Goal: Task Accomplishment & Management: Manage account settings

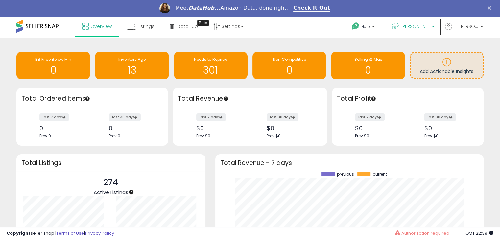
click at [430, 28] on span "[PERSON_NAME]'s store" at bounding box center [416, 26] width 30 height 7
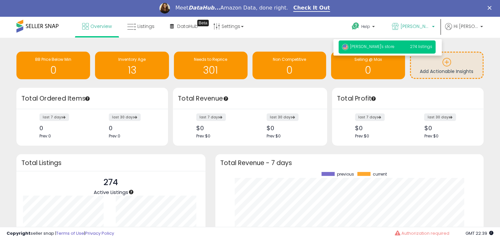
click at [422, 48] on span "274 listings" at bounding box center [421, 47] width 22 height 6
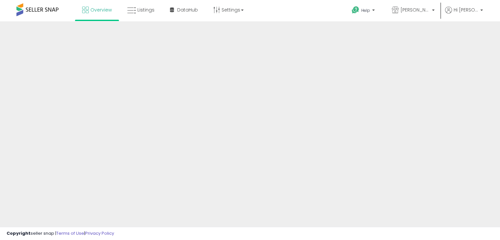
click at [422, 48] on div at bounding box center [250, 157] width 500 height 273
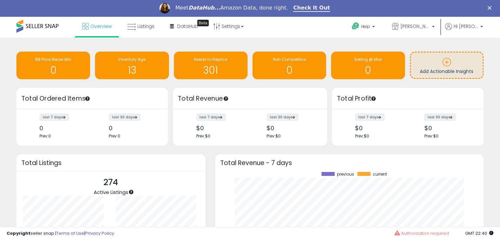
click at [483, 27] on li "Hi Aida Account Profile Logout" at bounding box center [464, 31] width 42 height 16
click at [480, 24] on p "Hi [PERSON_NAME]" at bounding box center [464, 27] width 38 height 8
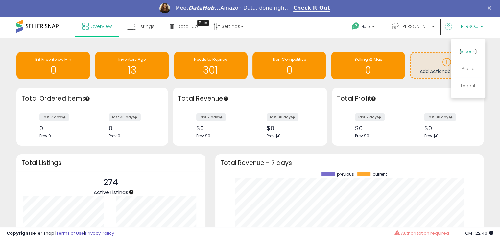
click at [473, 53] on link "Account" at bounding box center [468, 51] width 17 height 6
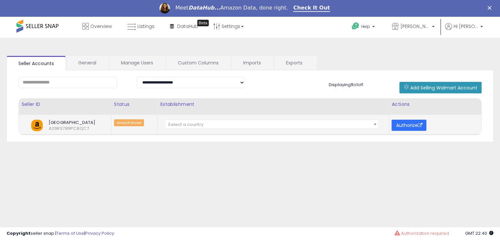
click at [407, 124] on button "Authorize" at bounding box center [409, 125] width 35 height 11
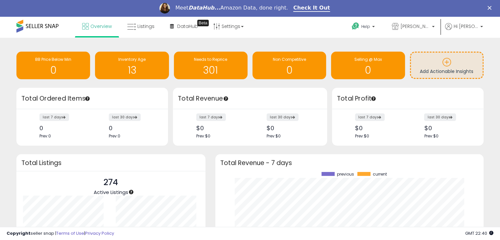
scroll to position [80, 0]
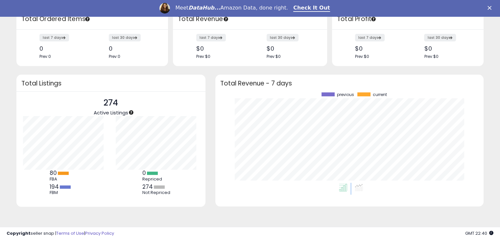
drag, startPoint x: 498, startPoint y: 216, endPoint x: 504, endPoint y: 135, distance: 81.8
click at [500, 135] on html "Unable to login Retrieving listings data.. has not yet accepted the Terms of Us…" at bounding box center [250, 40] width 500 height 240
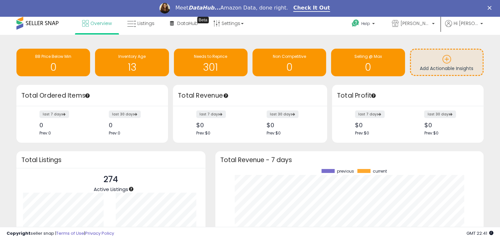
scroll to position [0, 0]
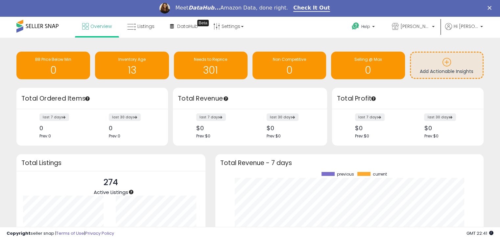
drag, startPoint x: 505, startPoint y: 65, endPoint x: 499, endPoint y: 7, distance: 58.2
click at [435, 27] on b at bounding box center [433, 28] width 3 height 5
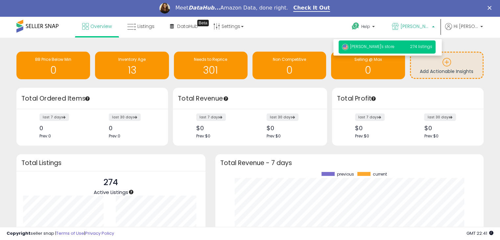
click at [382, 46] on p "aida's store 274 listings" at bounding box center [387, 46] width 97 height 13
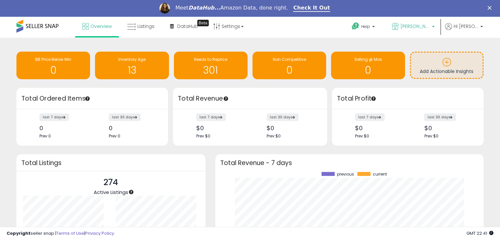
click at [435, 25] on p "[PERSON_NAME]'s store" at bounding box center [413, 27] width 43 height 8
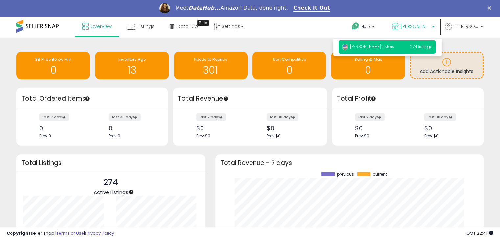
click at [374, 48] on span "[PERSON_NAME]'s store" at bounding box center [368, 47] width 53 height 6
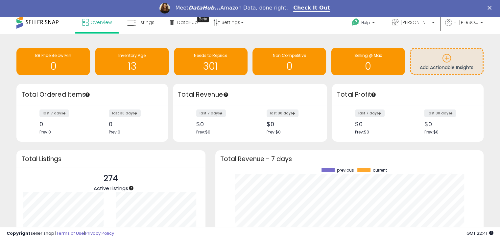
scroll to position [5, 0]
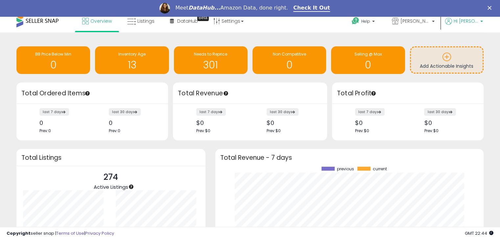
click at [478, 22] on span "Hi [PERSON_NAME]" at bounding box center [466, 21] width 25 height 7
click at [470, 45] on link "Account" at bounding box center [468, 46] width 17 height 6
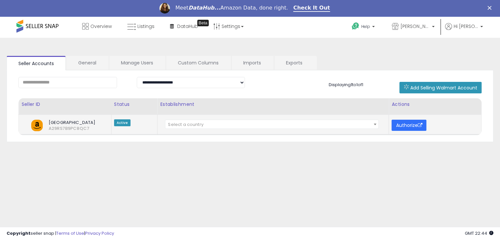
click at [402, 125] on button "Authorize" at bounding box center [409, 125] width 35 height 11
